Goal: Transaction & Acquisition: Purchase product/service

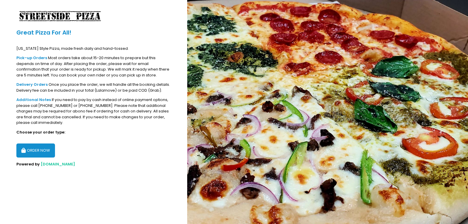
click at [29, 149] on button "ORDER NOW" at bounding box center [35, 150] width 39 height 14
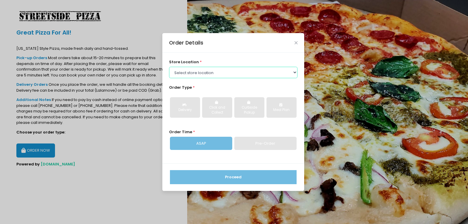
click at [231, 77] on select "Select store location Streetside Pizza - [GEOGRAPHIC_DATA] Streetside Pizza - […" at bounding box center [233, 72] width 129 height 11
select select "63f8770eb9d4508727755aff"
click at [169, 67] on select "Select store location Streetside Pizza - [GEOGRAPHIC_DATA] Streetside Pizza - […" at bounding box center [233, 72] width 129 height 11
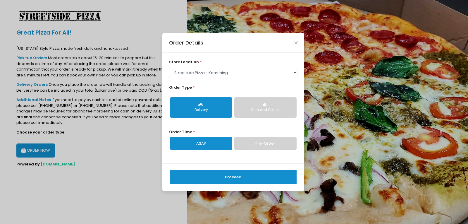
click at [204, 109] on div "Delivery" at bounding box center [201, 109] width 54 height 5
click at [201, 141] on link "ASAP" at bounding box center [201, 142] width 62 height 13
click at [293, 145] on link "Pre-Order" at bounding box center [265, 142] width 62 height 13
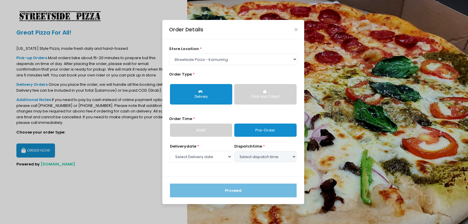
select select "[DATE]"
click at [243, 156] on select "Select dispatch time 12:30 PM - 01:00 PM 01:00 PM - 01:30 PM 01:30 PM - 02:00 P…" at bounding box center [265, 156] width 62 height 11
select select "18:00"
click at [234, 151] on select "Select dispatch time 12:30 PM - 01:00 PM 01:00 PM - 01:30 PM 01:30 PM - 02:00 P…" at bounding box center [265, 156] width 62 height 11
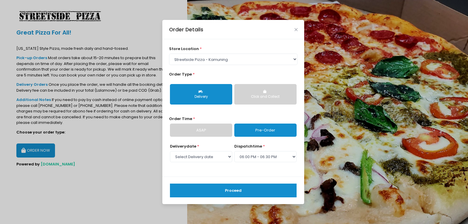
click at [222, 187] on button "Proceed" at bounding box center [233, 190] width 127 height 14
